Goal: Information Seeking & Learning: Learn about a topic

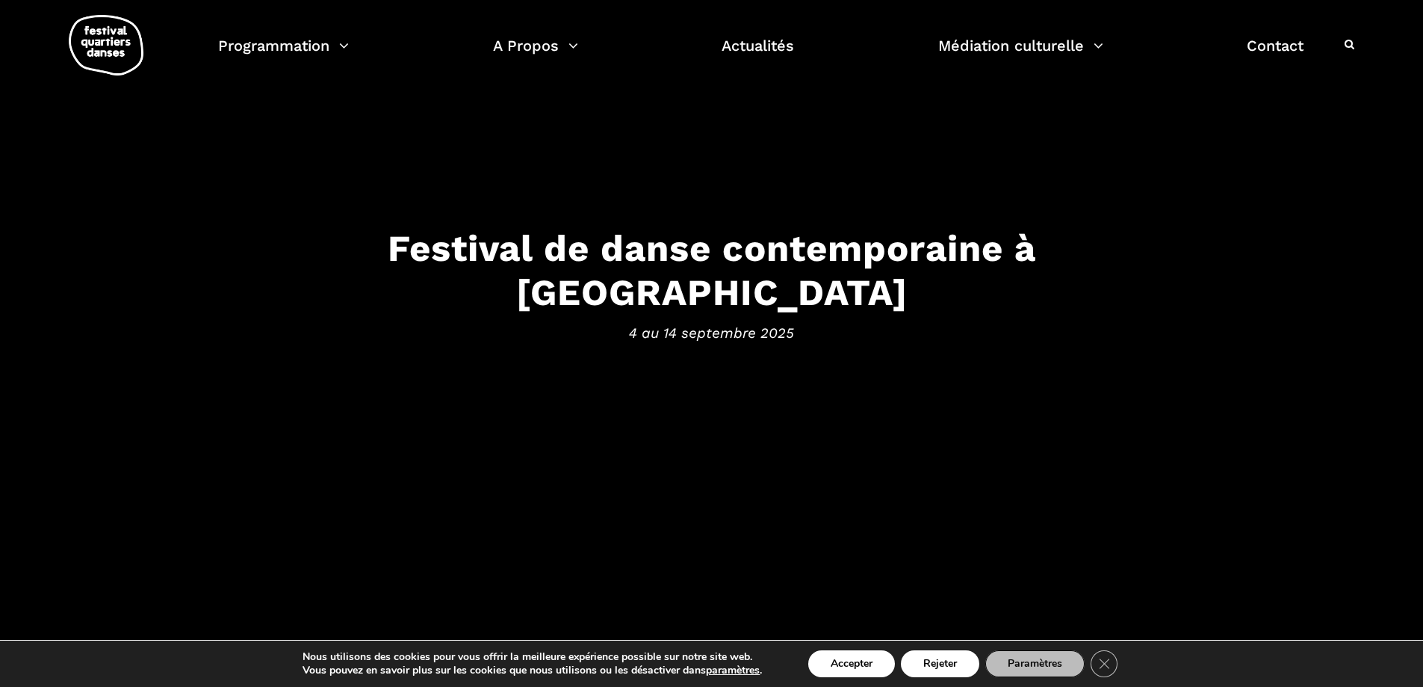
scroll to position [139, 0]
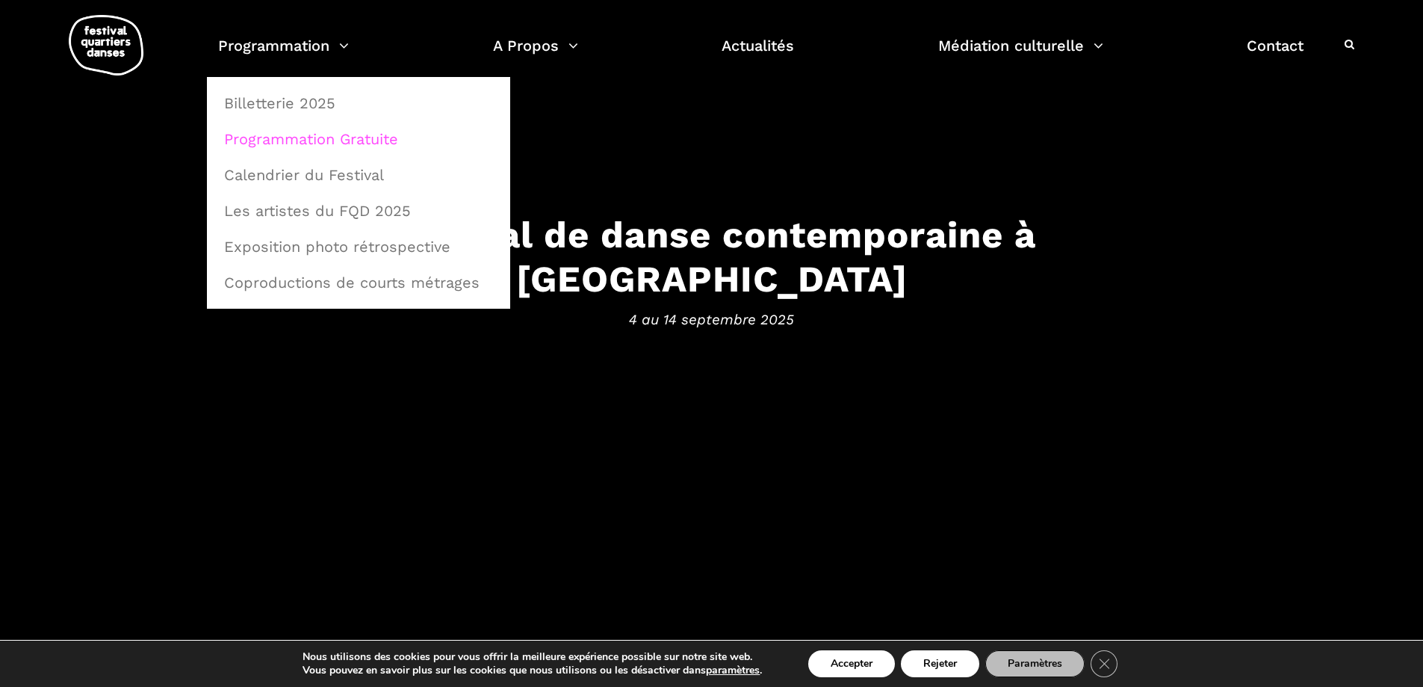
click at [335, 136] on link "Programmation Gratuite" at bounding box center [358, 139] width 287 height 34
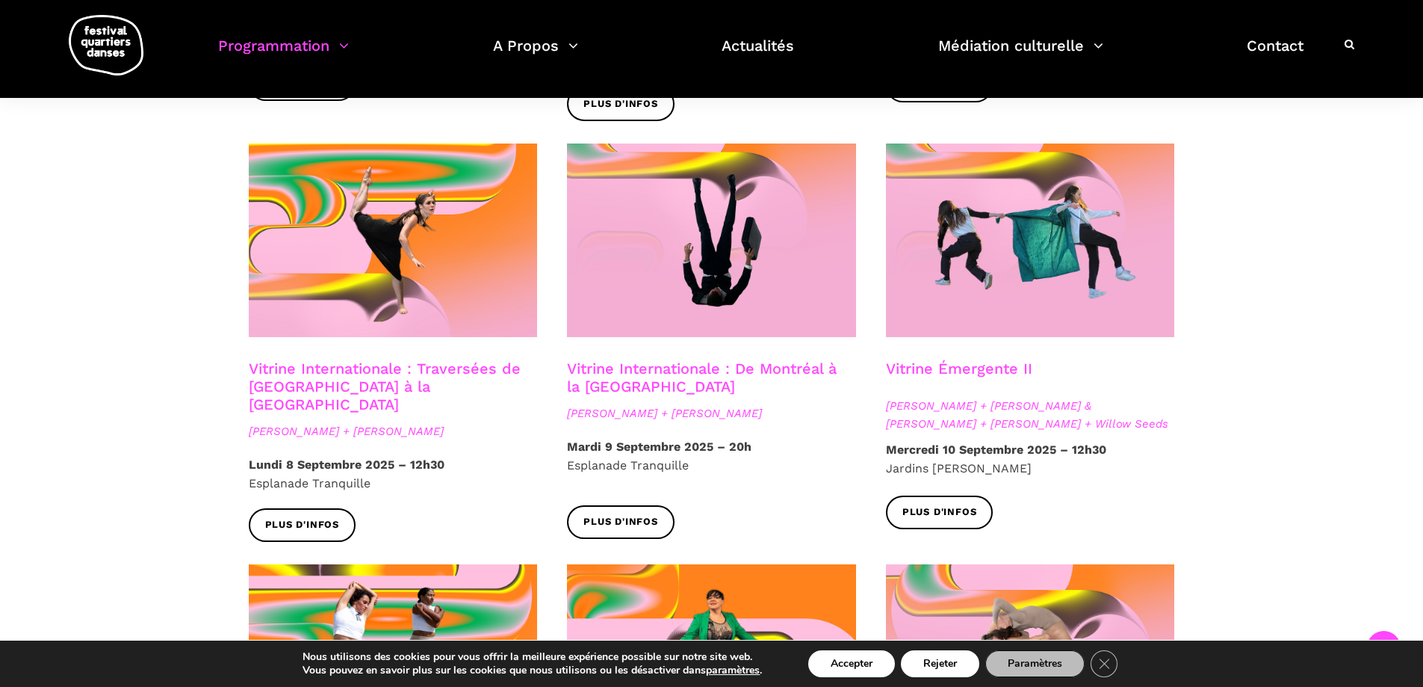
scroll to position [1210, 0]
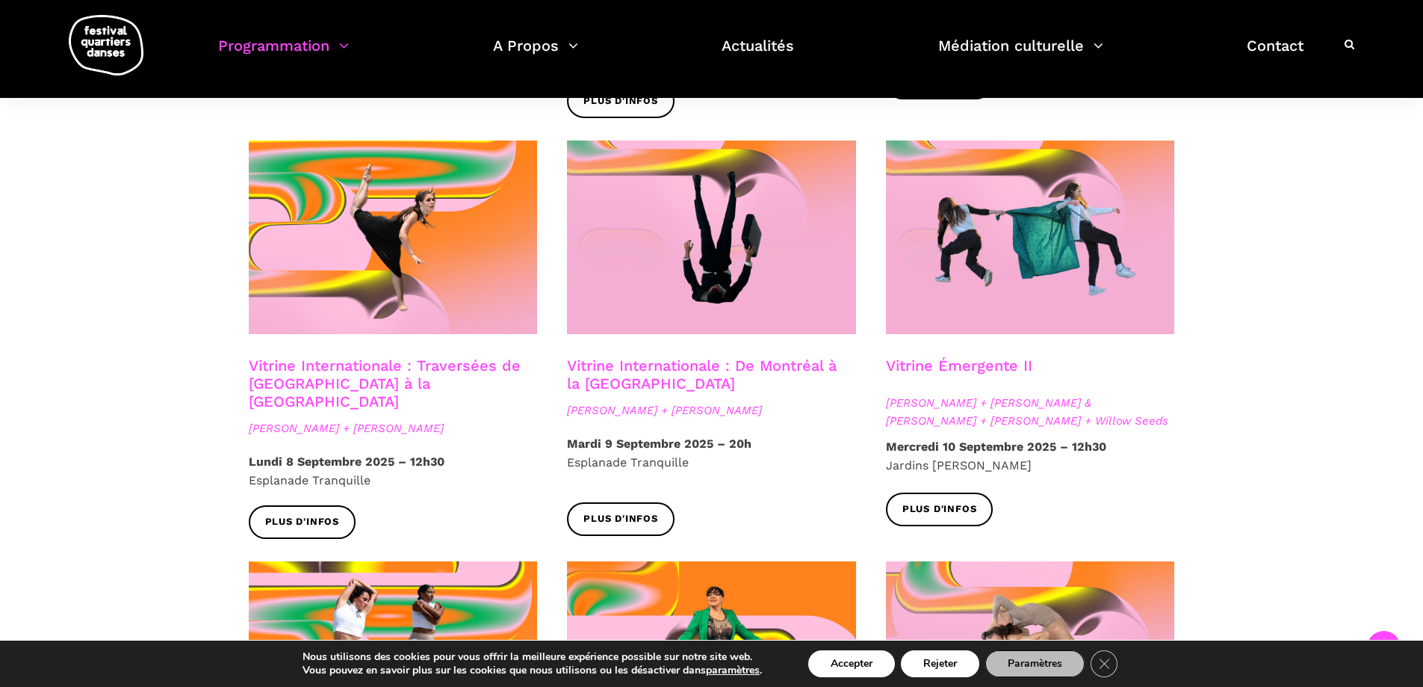
drag, startPoint x: 1430, startPoint y: 149, endPoint x: 1428, endPoint y: 456, distance: 307.1
click at [1422, 456] on html "J’achète mes billets Faire un don Abonnez-vous à notre infolettre EN Programmat…" at bounding box center [711, 125] width 1423 height 2671
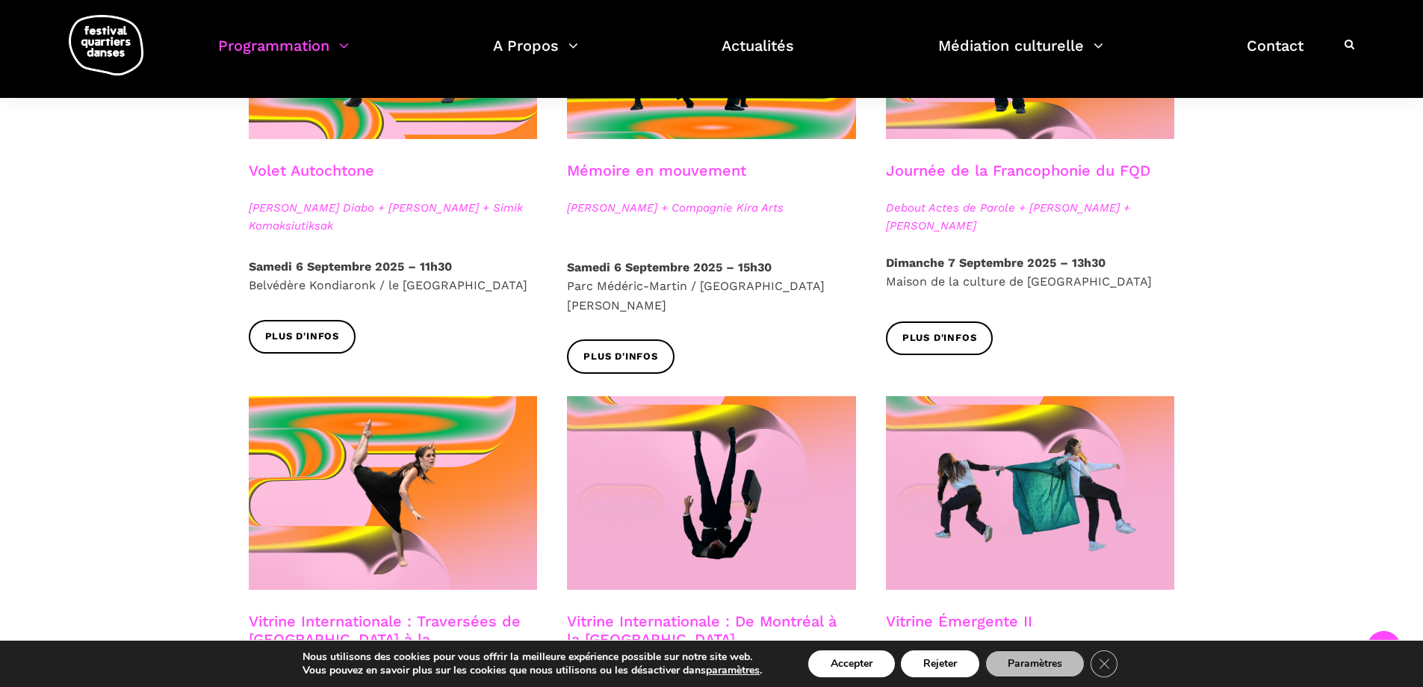
scroll to position [390, 0]
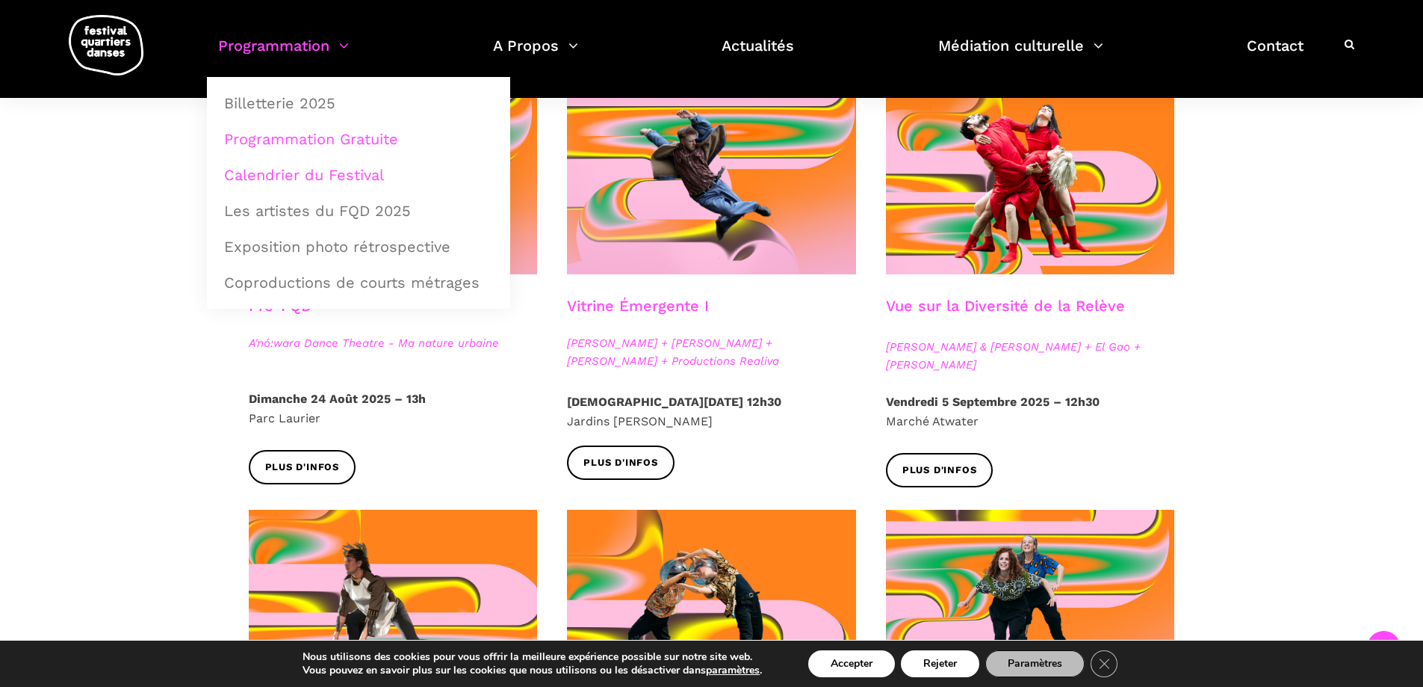
click at [299, 176] on link "Calendrier du Festival" at bounding box center [358, 175] width 287 height 34
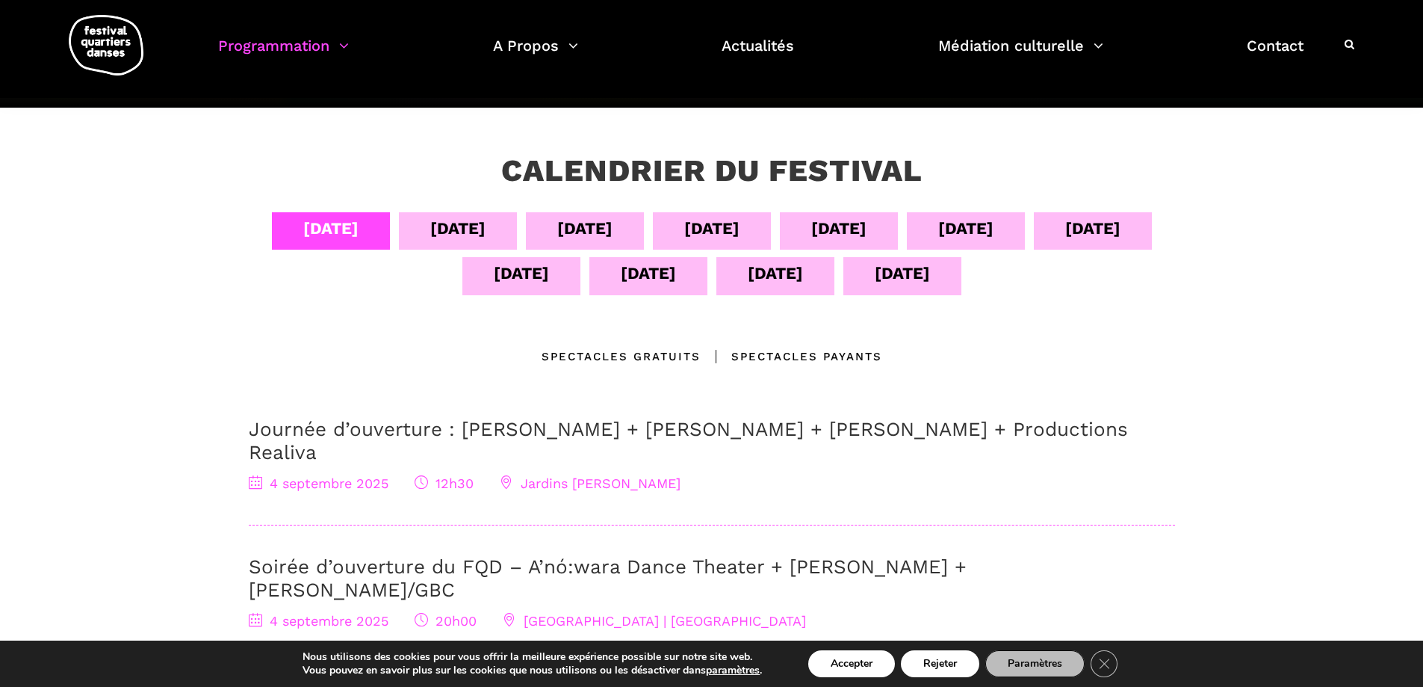
scroll to position [204, 0]
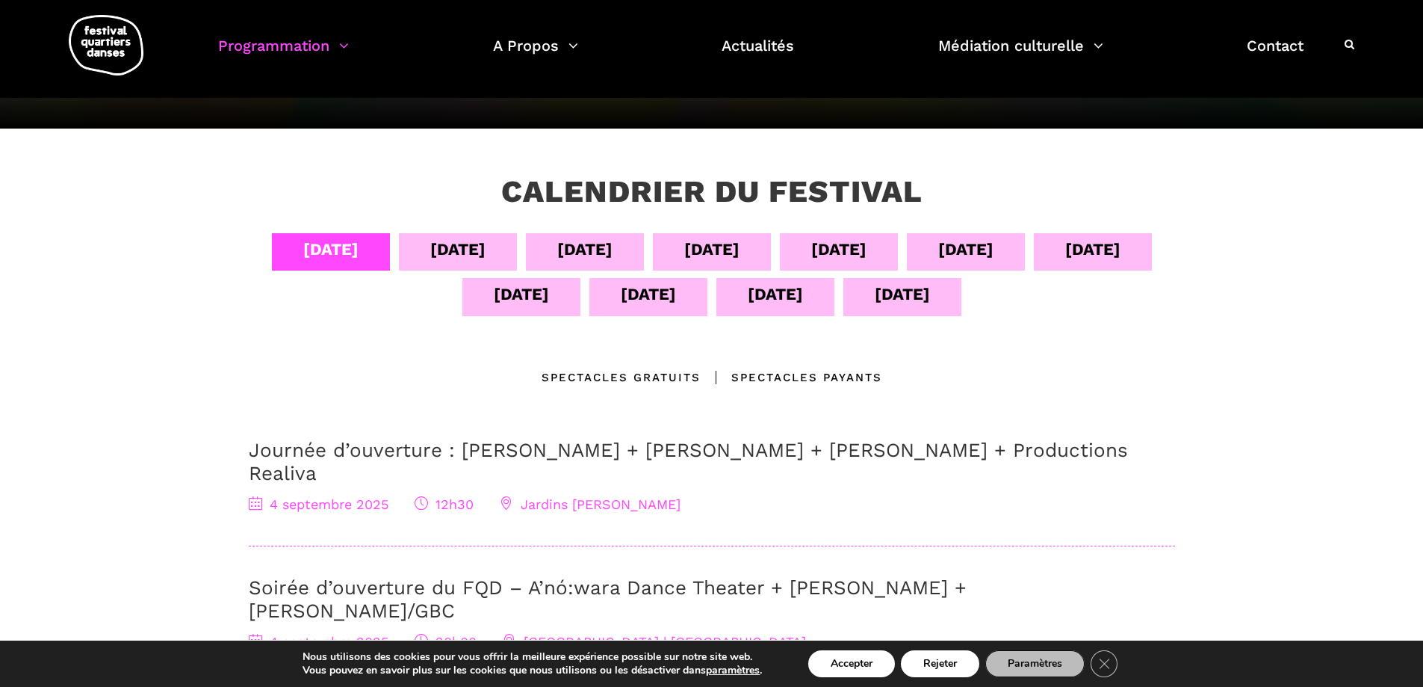
click at [600, 253] on div "[DATE]" at bounding box center [584, 249] width 55 height 26
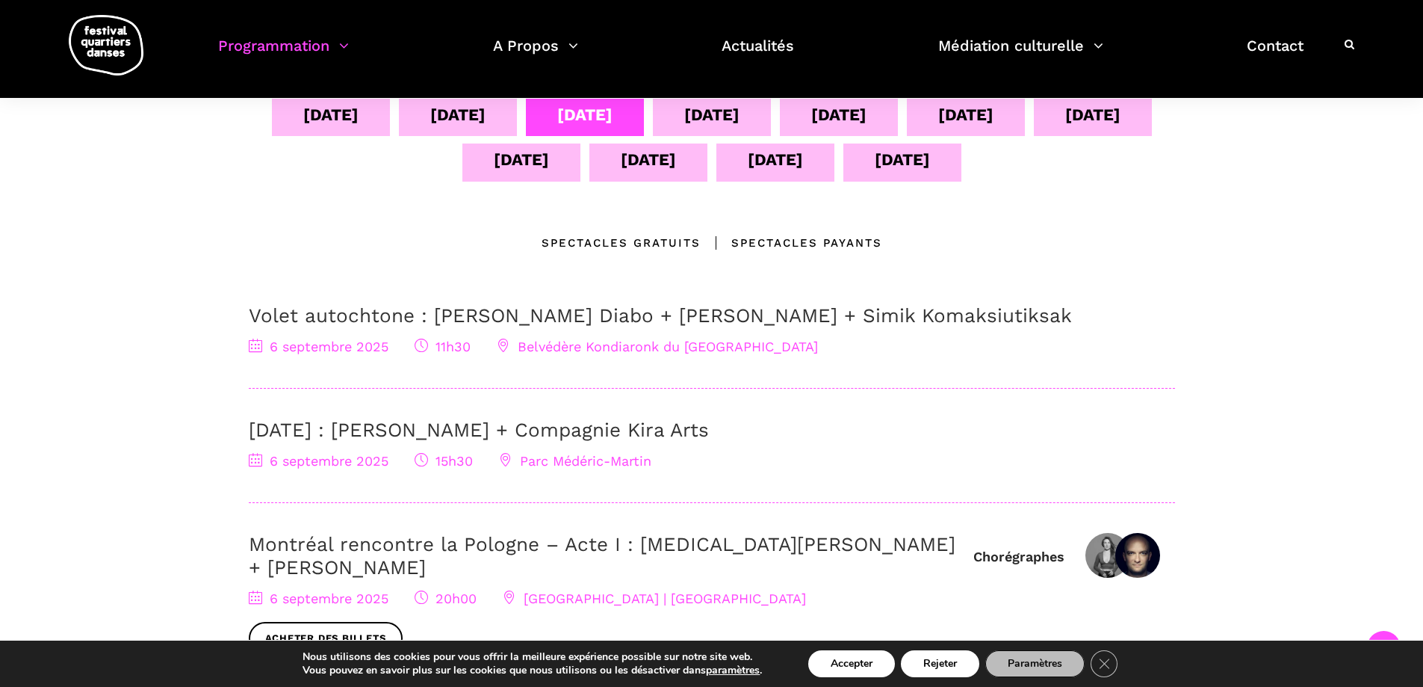
scroll to position [336, 0]
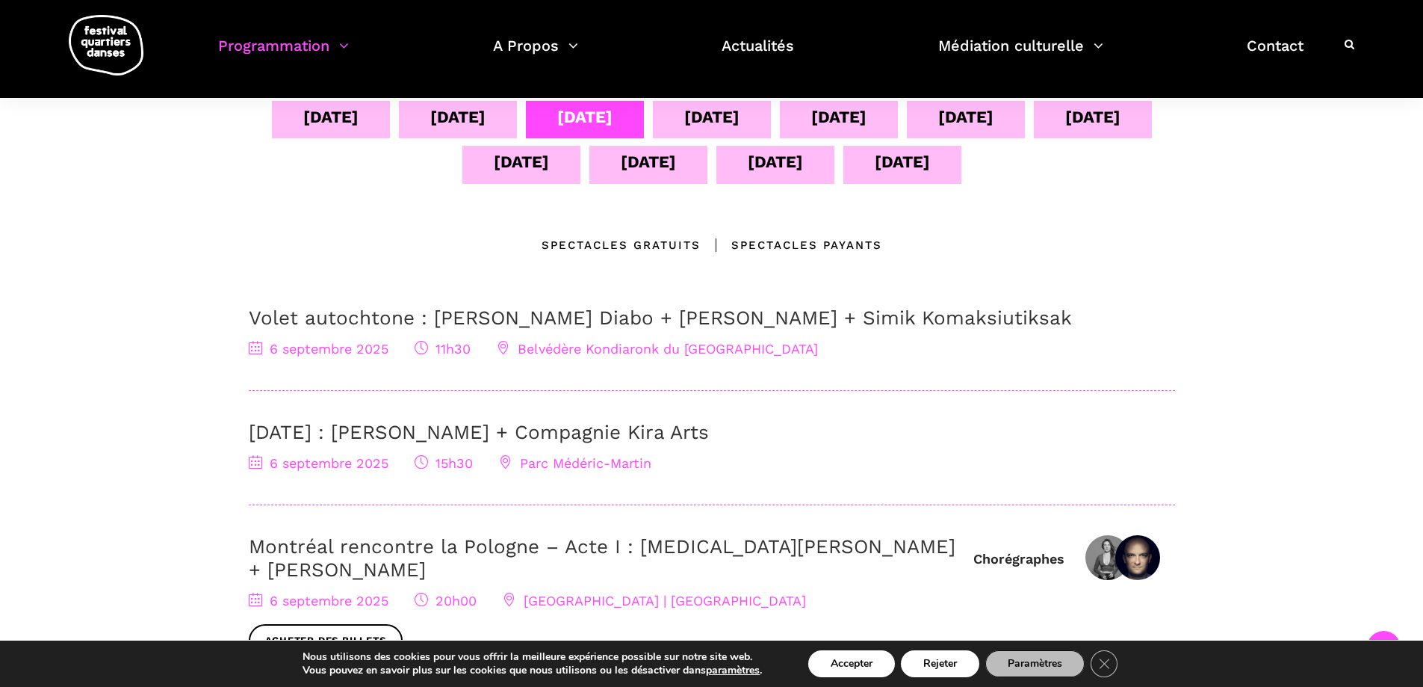
click at [732, 116] on div "[DATE]" at bounding box center [711, 117] width 55 height 26
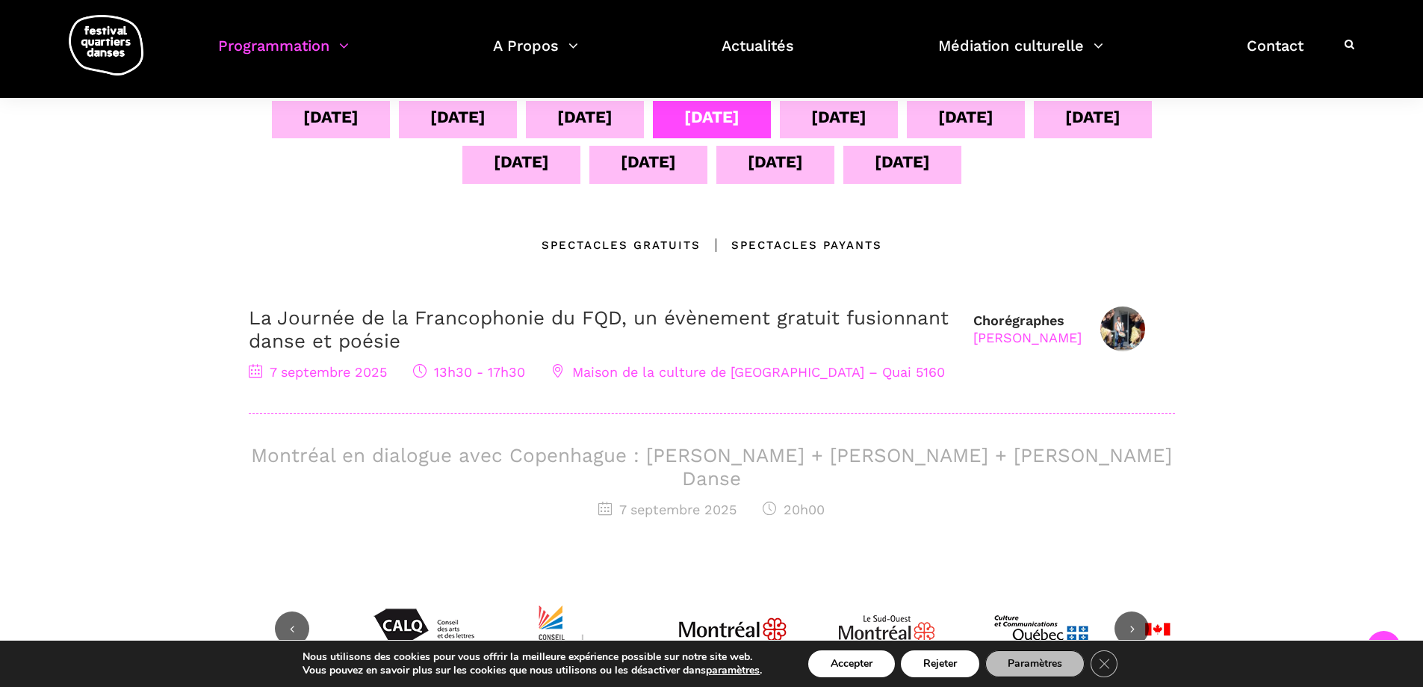
click at [861, 118] on div "[DATE]" at bounding box center [838, 117] width 55 height 26
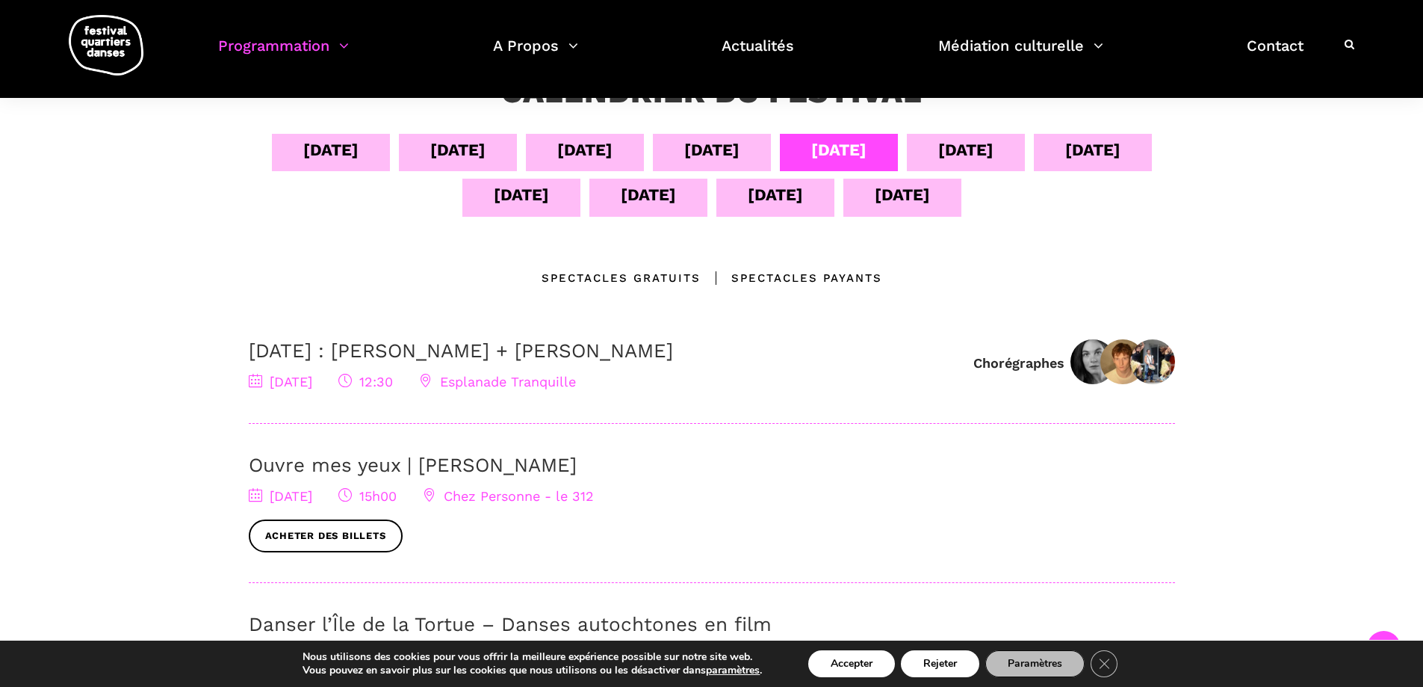
scroll to position [303, 0]
click at [982, 147] on div "[DATE]" at bounding box center [965, 150] width 55 height 26
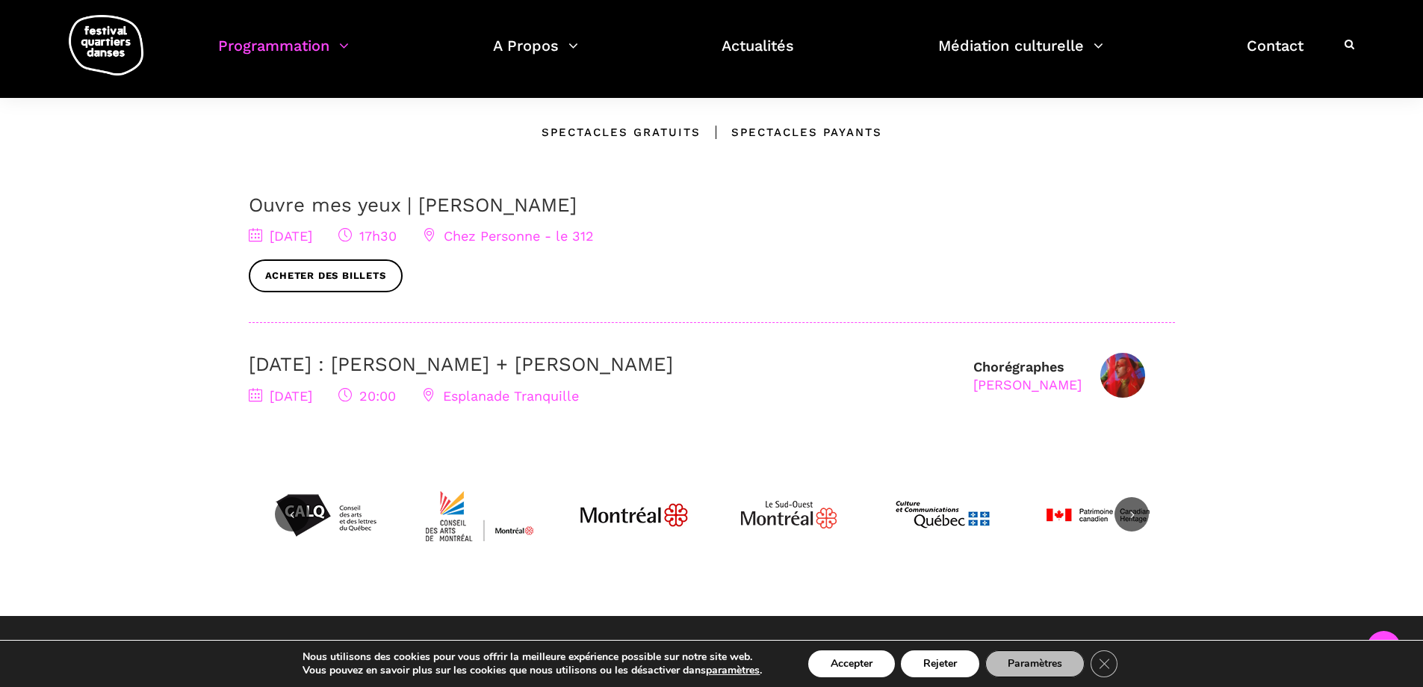
scroll to position [463, 0]
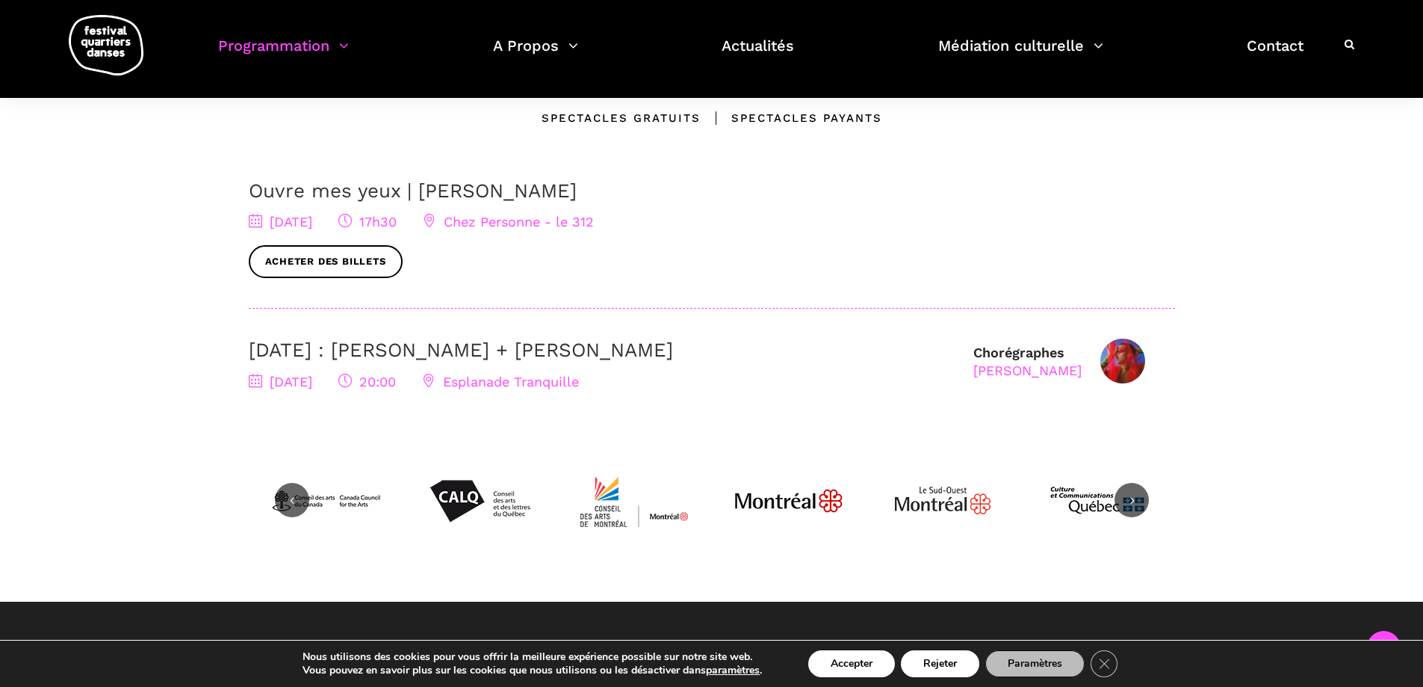
click at [1123, 359] on img at bounding box center [1122, 360] width 45 height 45
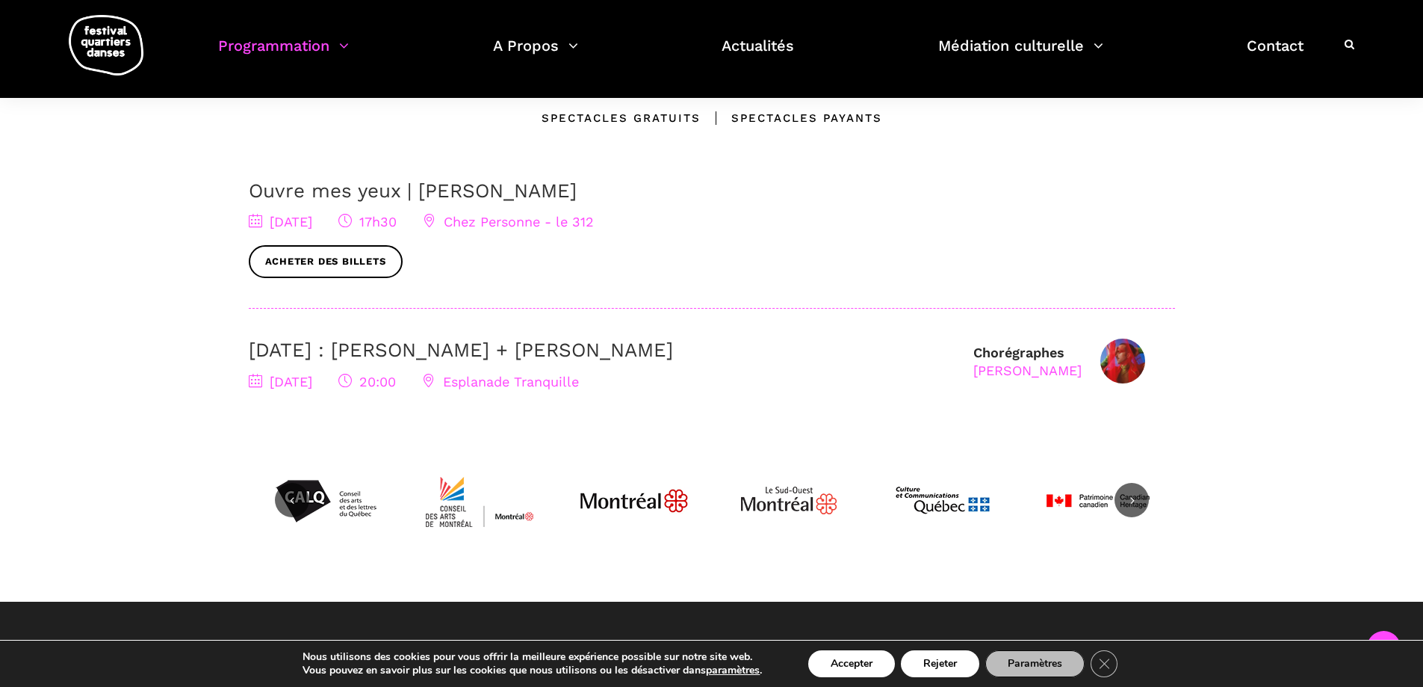
click at [1036, 367] on div "[PERSON_NAME]" at bounding box center [1027, 370] width 108 height 17
click at [1011, 353] on div "Chorégraphes [PERSON_NAME]" at bounding box center [1027, 361] width 108 height 35
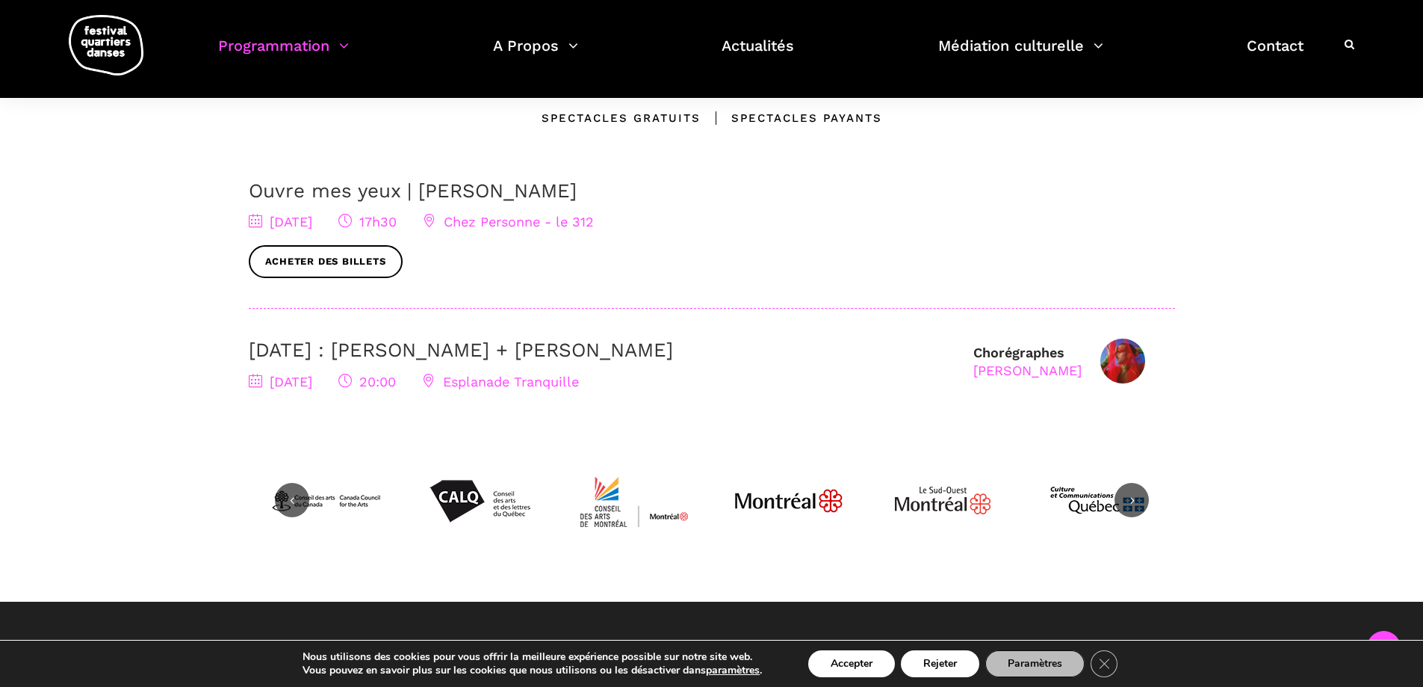
click at [1010, 368] on div "[PERSON_NAME]" at bounding box center [1027, 370] width 108 height 17
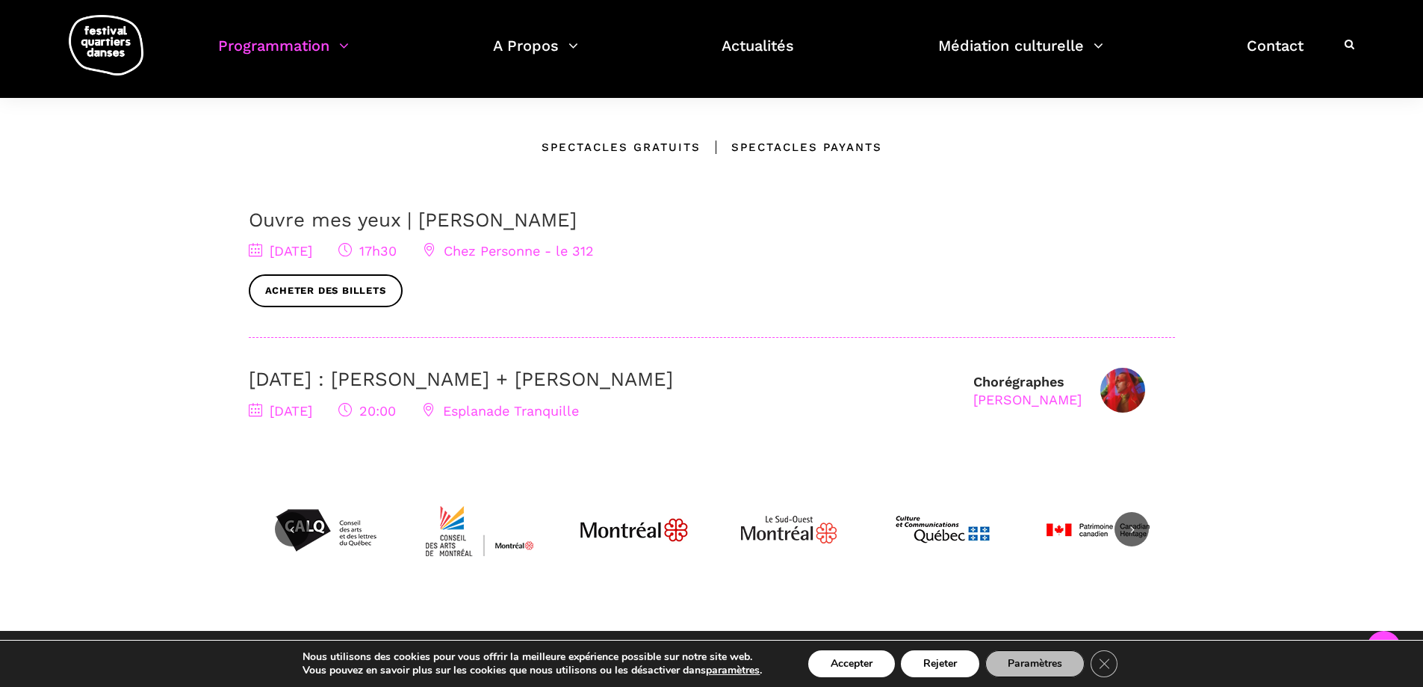
scroll to position [436, 0]
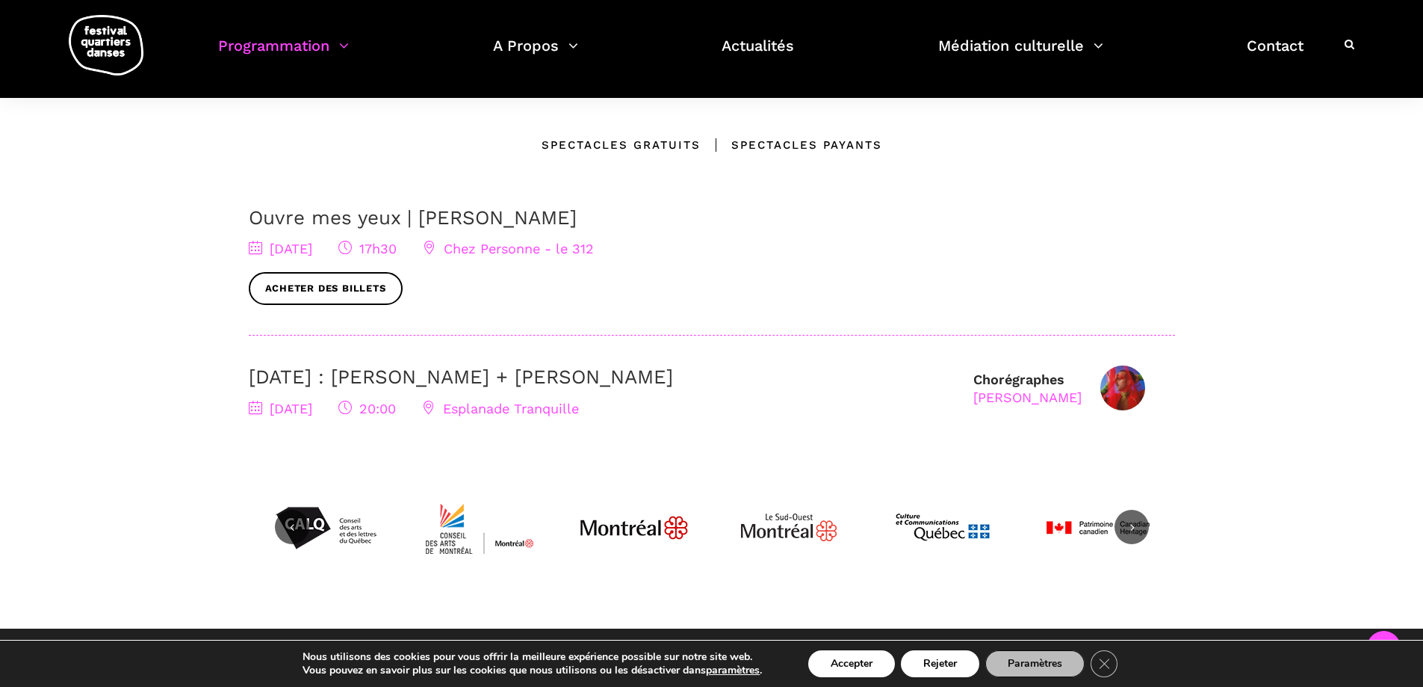
click at [353, 377] on link "[DATE] : [PERSON_NAME] + [PERSON_NAME]" at bounding box center [461, 376] width 424 height 22
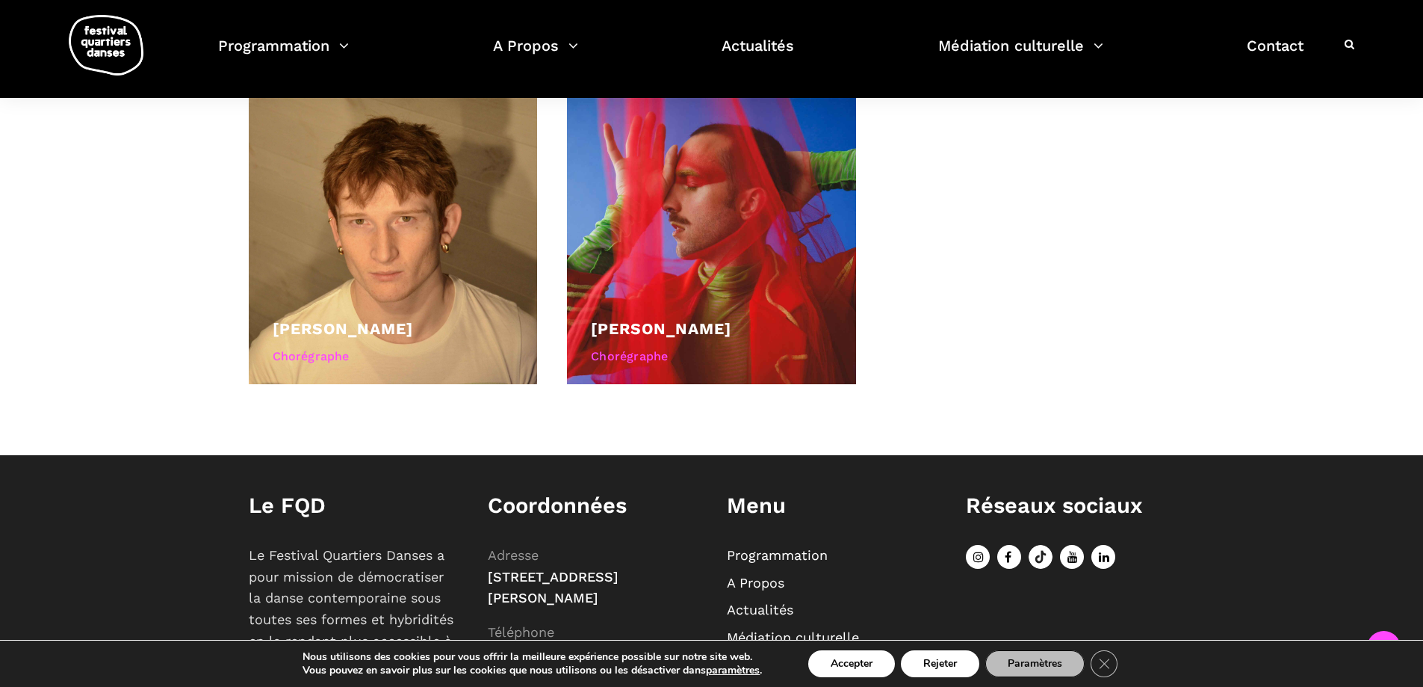
scroll to position [756, 0]
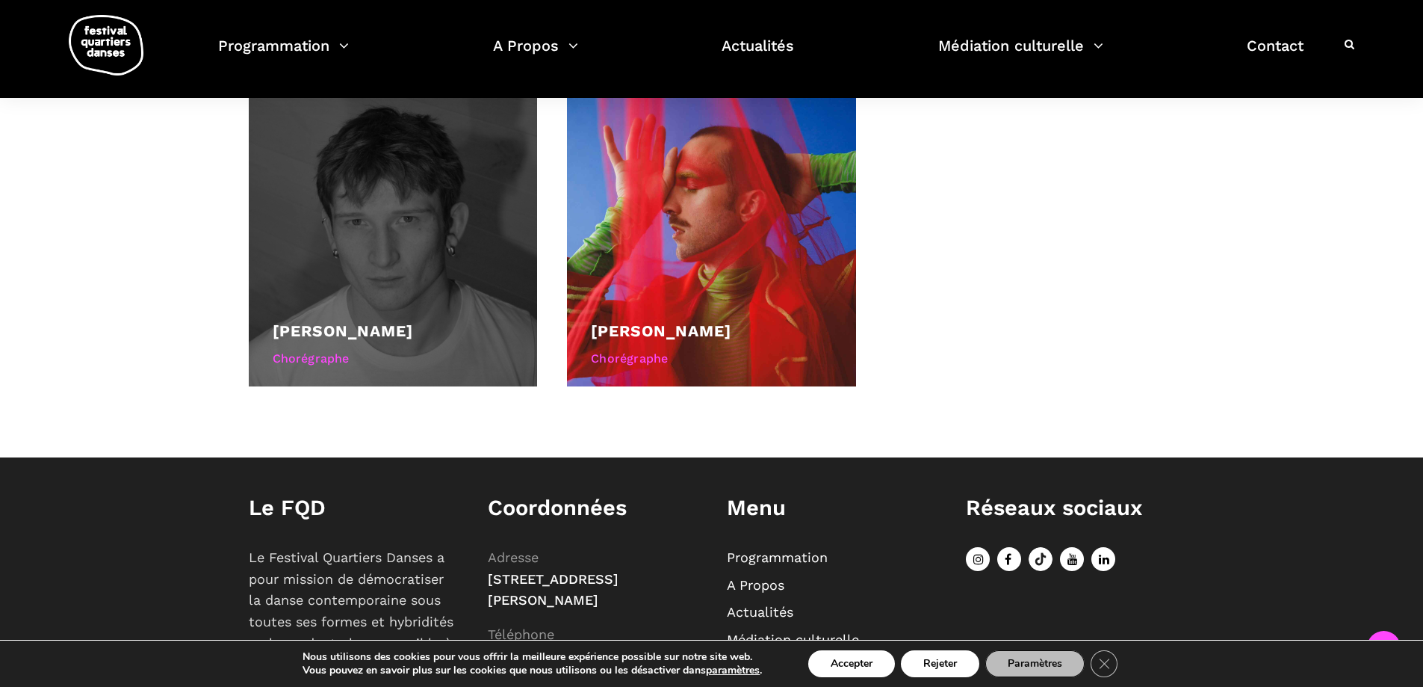
click at [439, 257] on div at bounding box center [393, 241] width 289 height 289
click at [409, 244] on div at bounding box center [393, 241] width 289 height 289
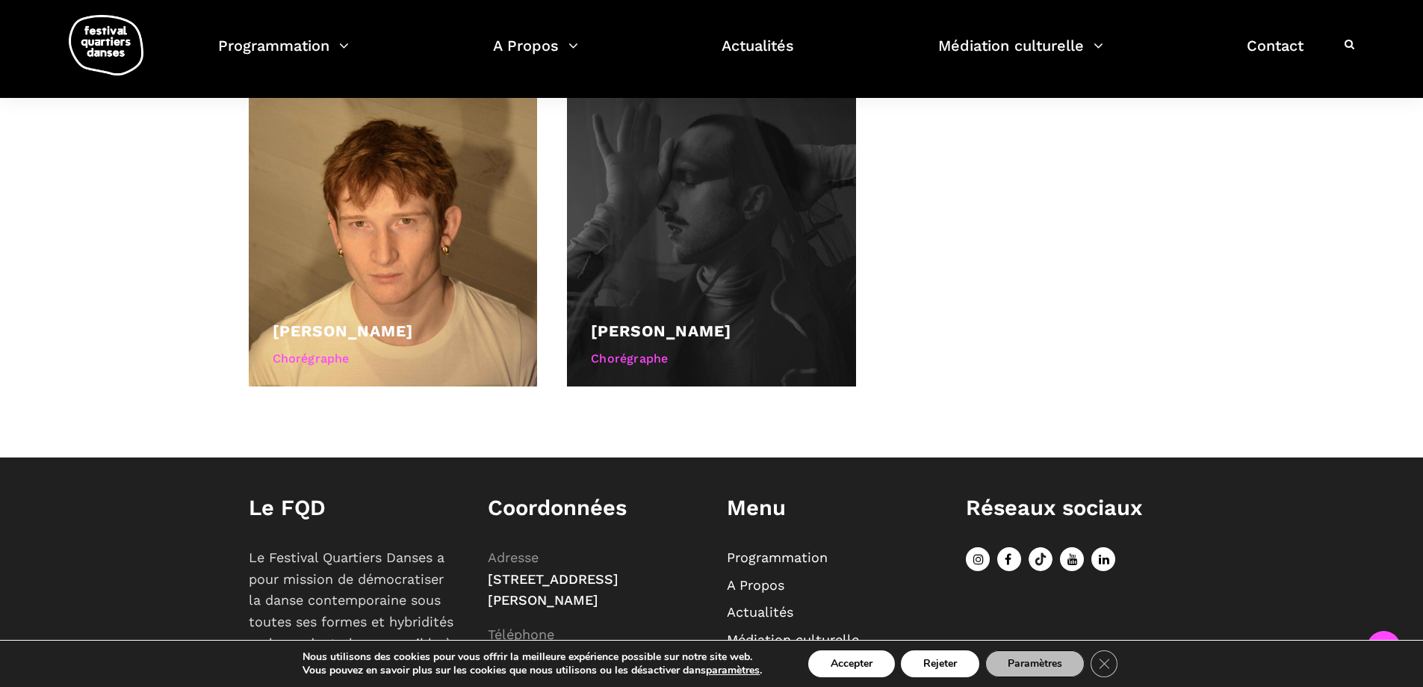
click at [681, 261] on div at bounding box center [711, 241] width 289 height 289
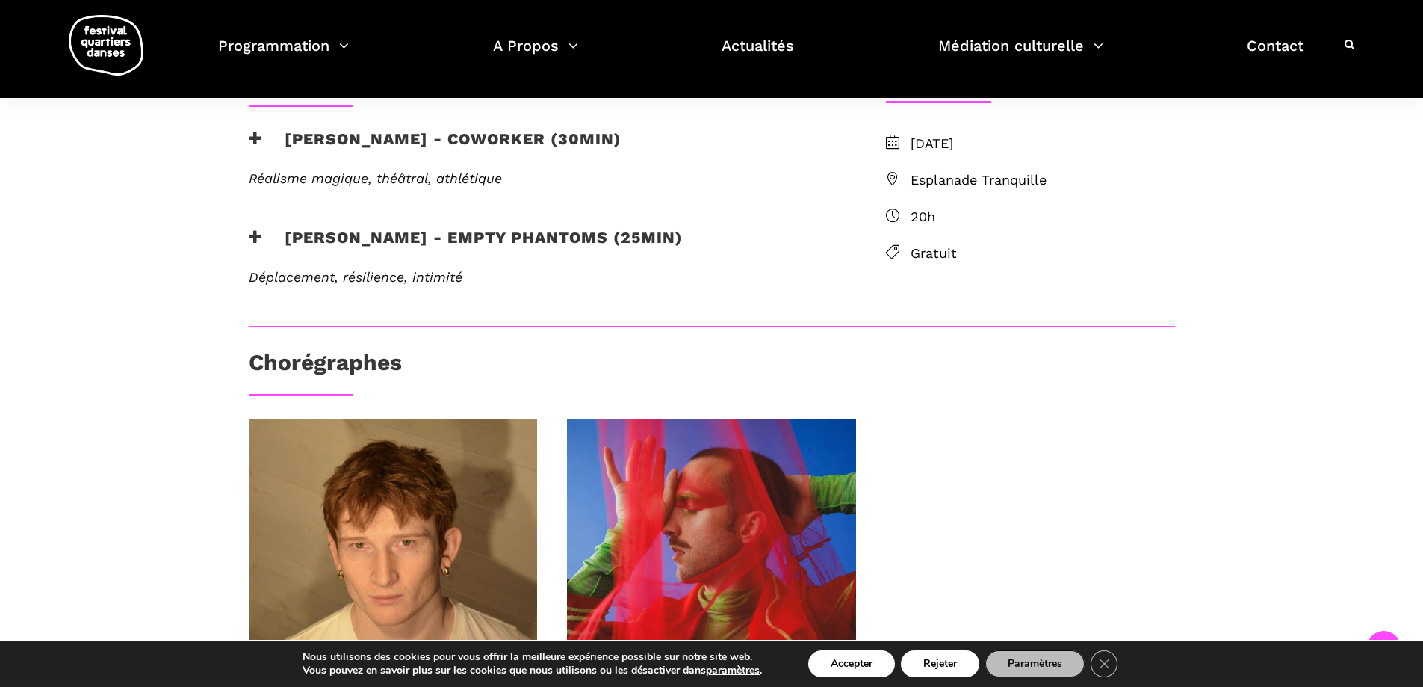
scroll to position [388, 0]
